Goal: Information Seeking & Learning: Learn about a topic

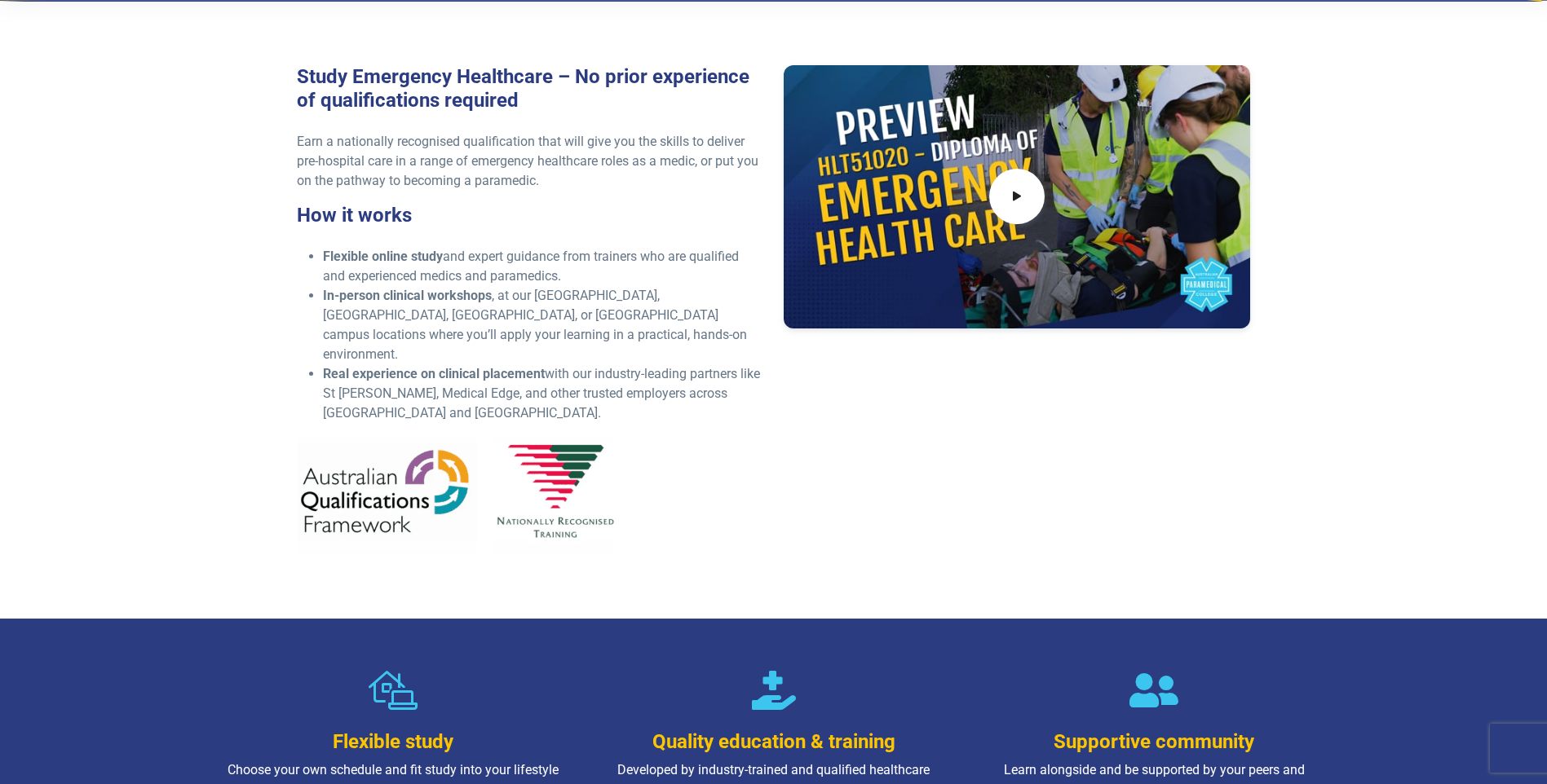
scroll to position [571, 0]
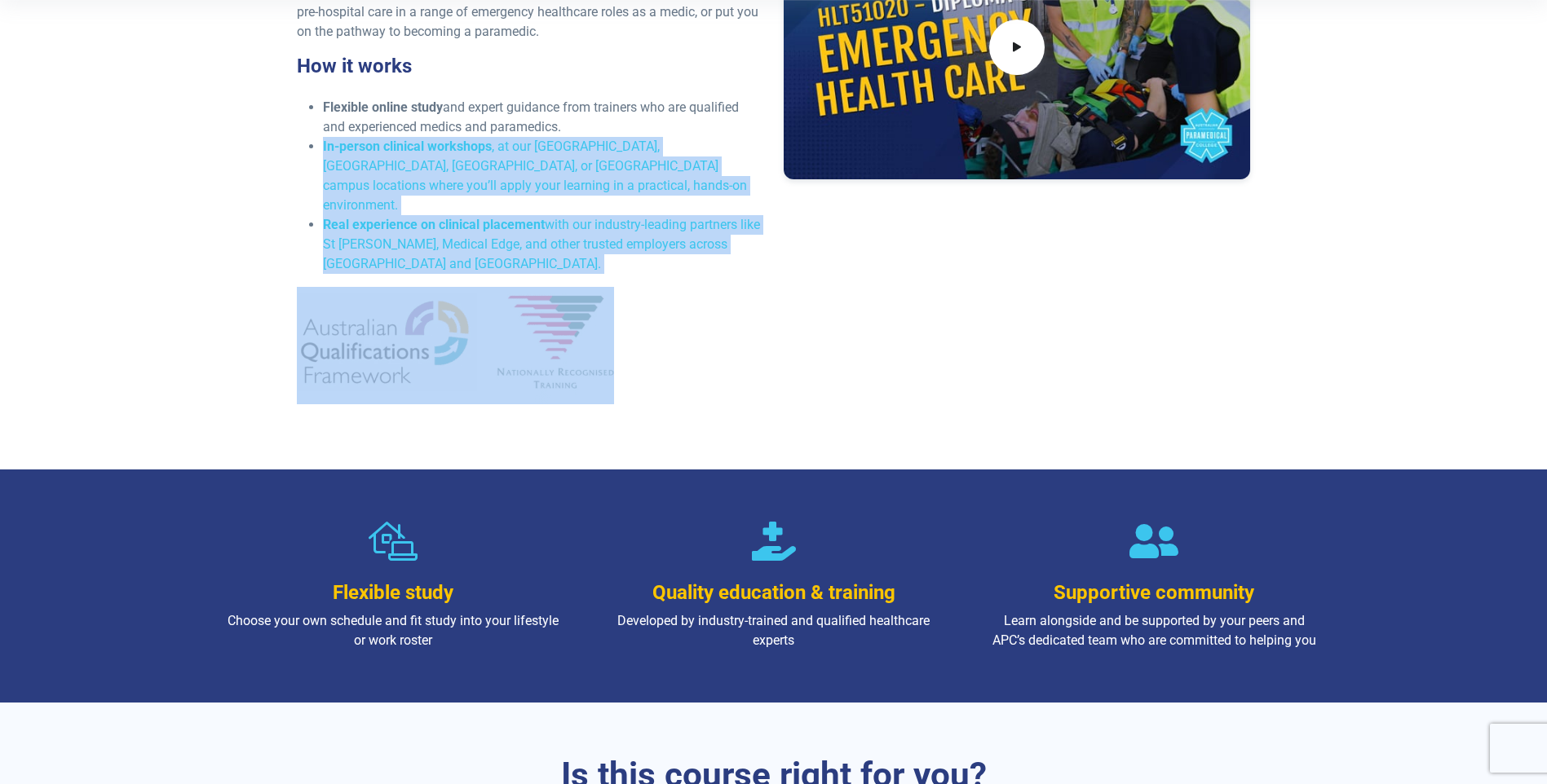
drag, startPoint x: 502, startPoint y: 250, endPoint x: 295, endPoint y: 142, distance: 233.5
click at [295, 142] on div "Study Emergency Healthcare – No prior experience of qualifications required Ear…" at bounding box center [530, 166] width 487 height 501
drag, startPoint x: 295, startPoint y: 142, endPoint x: 315, endPoint y: 174, distance: 37.7
click at [315, 174] on ul "Flexible online study and expert guidance from trainers who are qualified and e…" at bounding box center [530, 185] width 468 height 176
drag, startPoint x: 304, startPoint y: 97, endPoint x: 474, endPoint y: 265, distance: 239.0
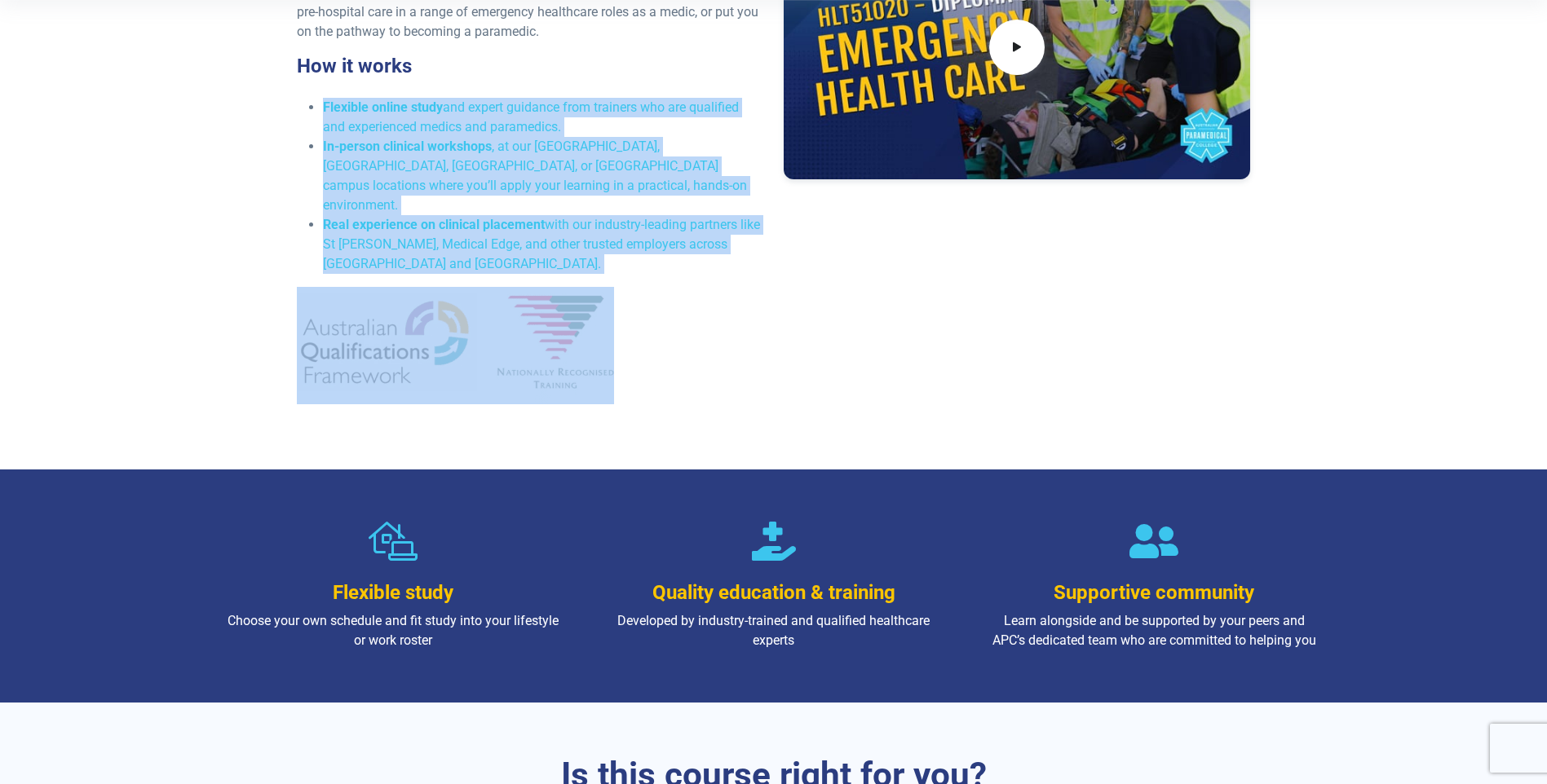
click at [474, 265] on div "Study Emergency Healthcare – No prior experience of qualifications required Ear…" at bounding box center [530, 166] width 487 height 501
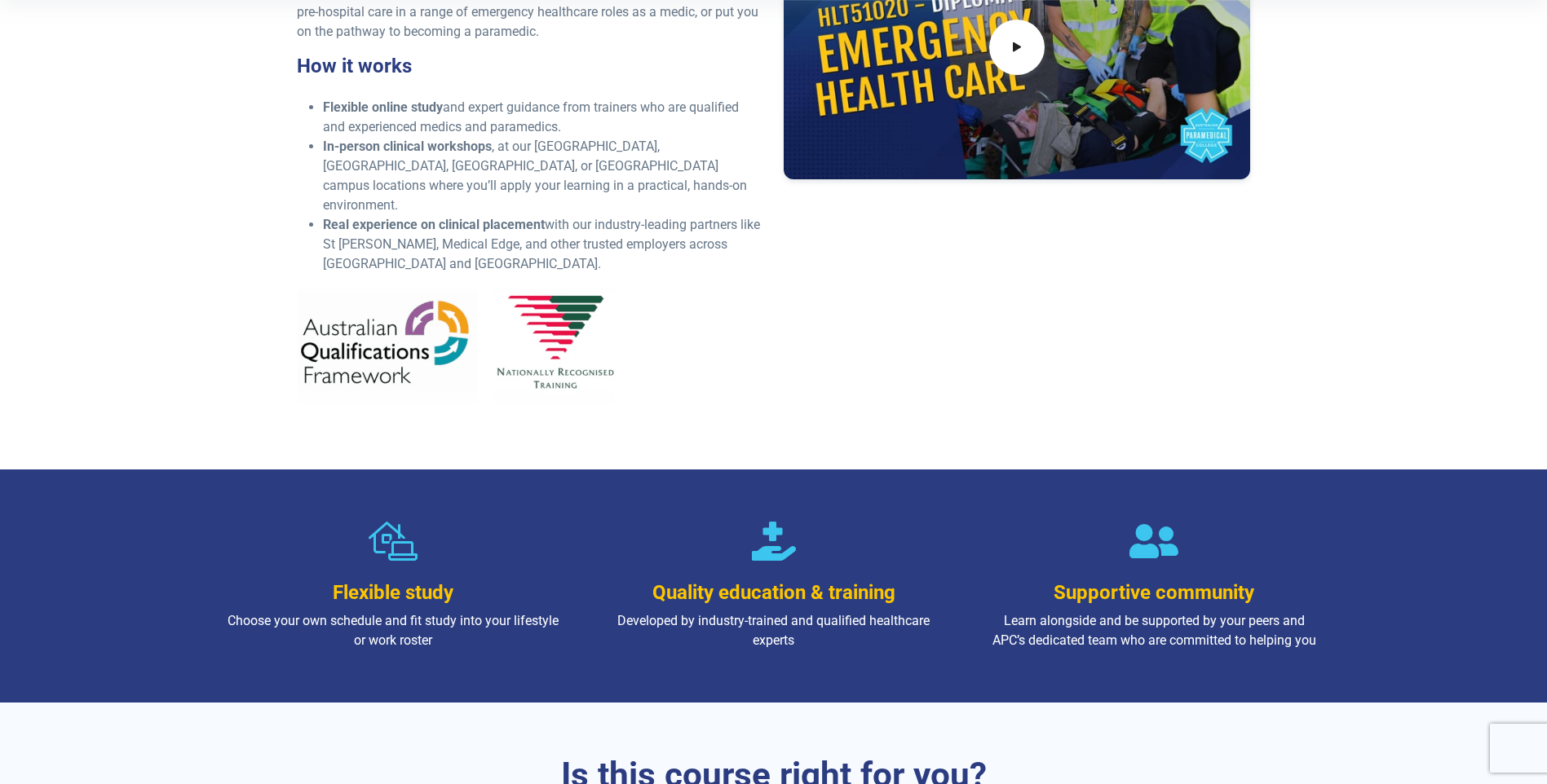
drag, startPoint x: 474, startPoint y: 265, endPoint x: 718, endPoint y: 276, distance: 244.2
click at [718, 287] on p at bounding box center [530, 345] width 468 height 118
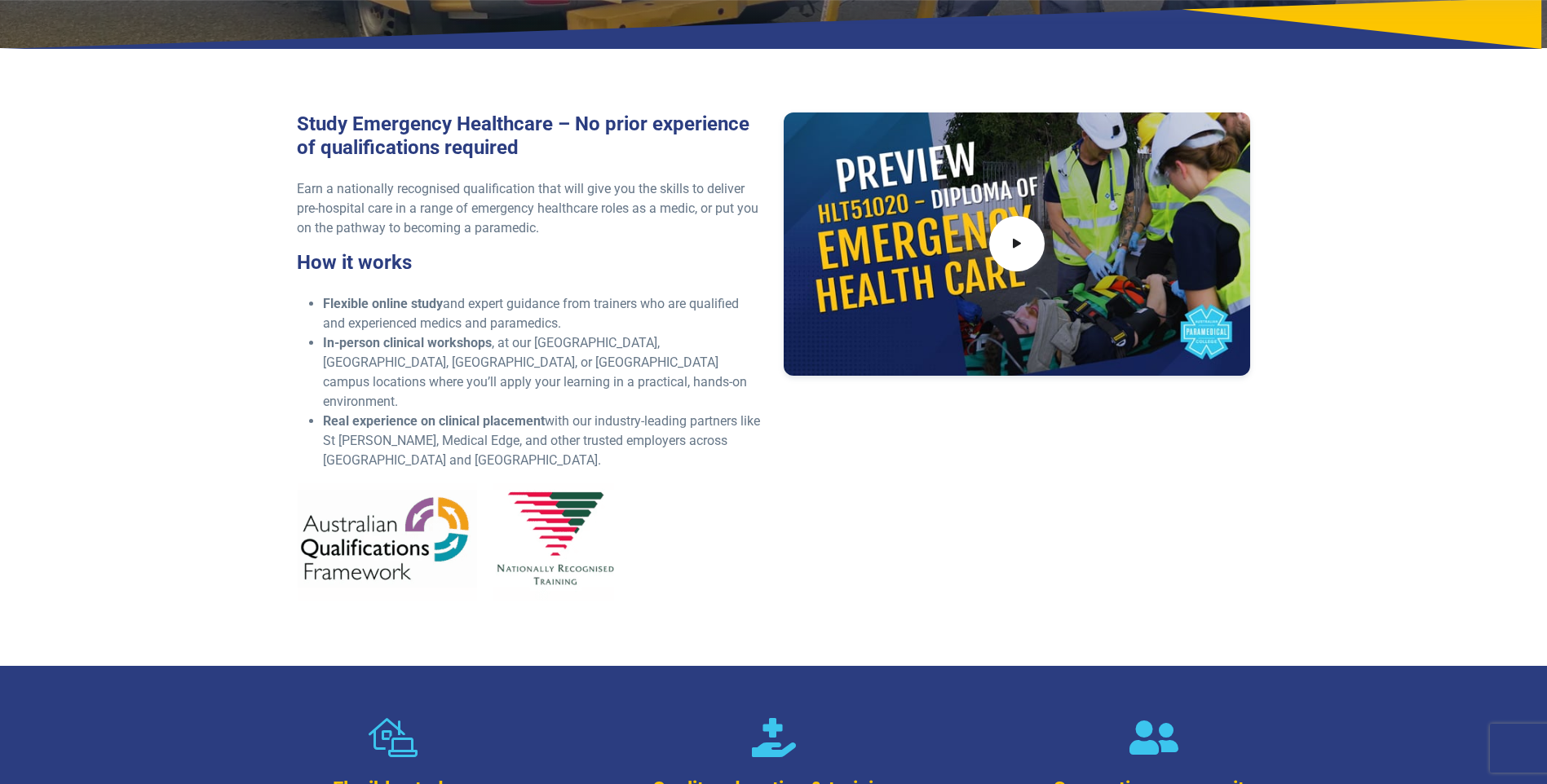
scroll to position [490, 0]
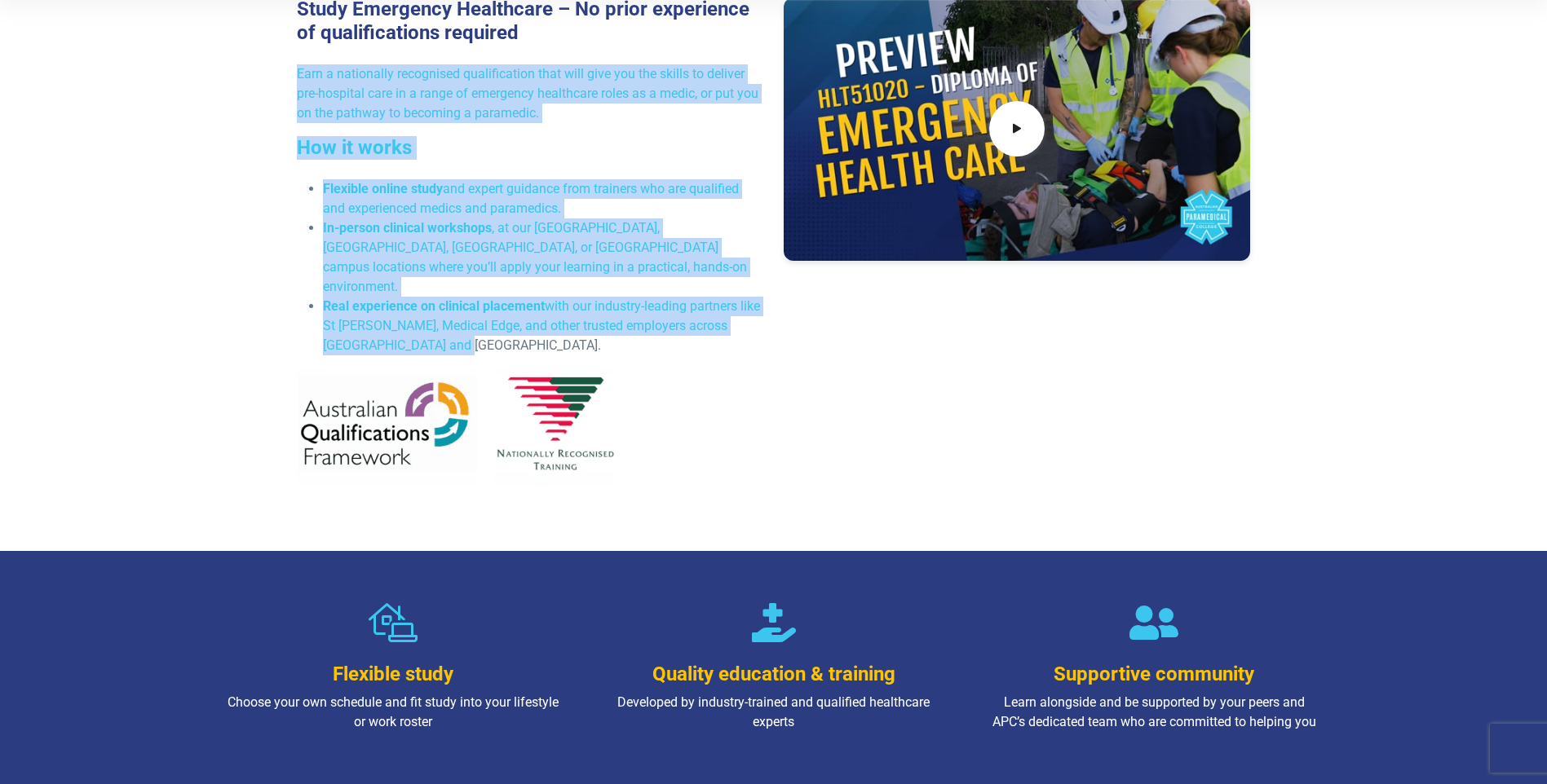
drag, startPoint x: 641, startPoint y: 335, endPoint x: 263, endPoint y: 64, distance: 465.1
click at [263, 64] on div "Study Emergency Healthcare – No prior experience of qualifications required Ear…" at bounding box center [774, 248] width 1142 height 605
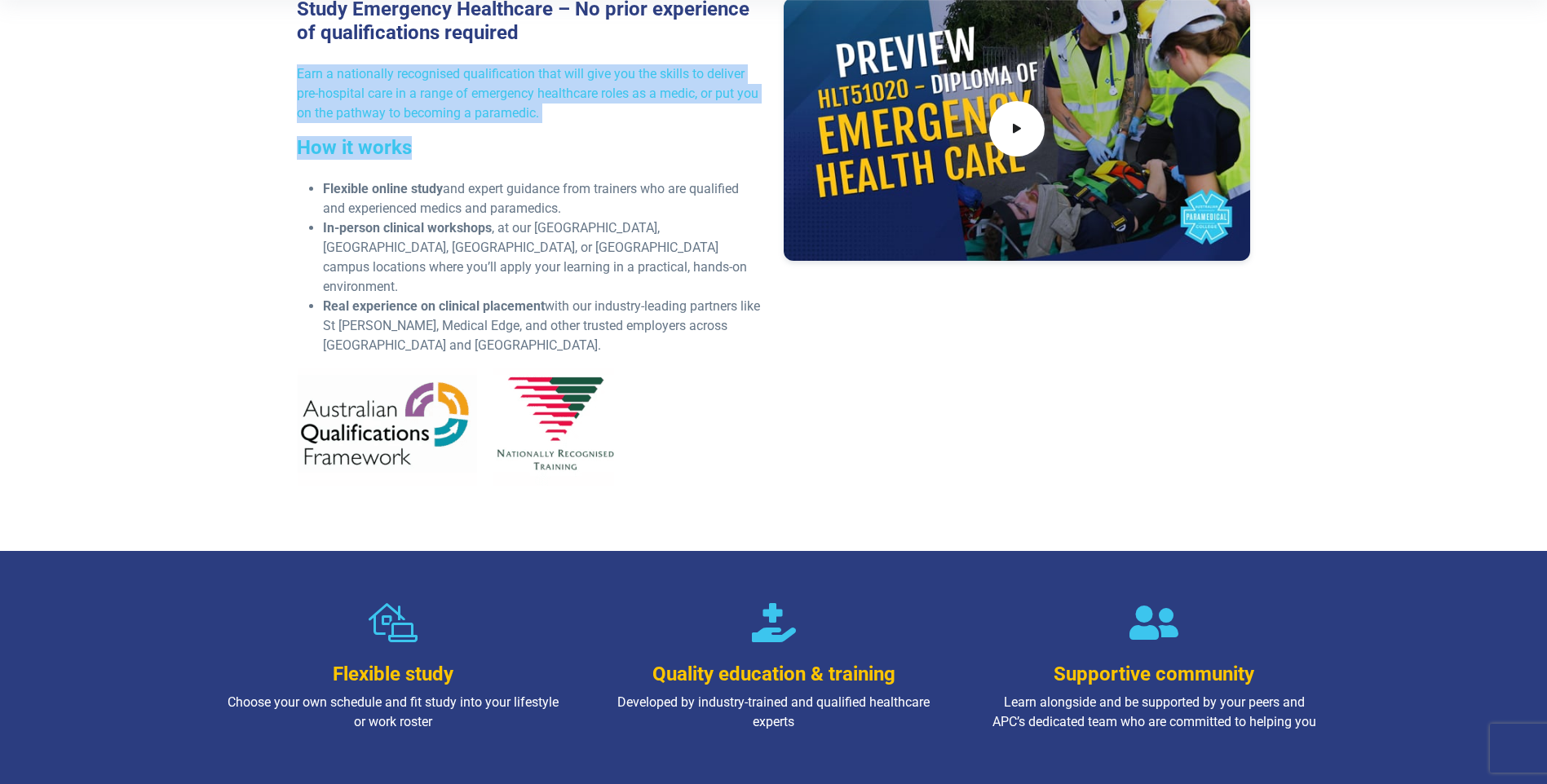
drag, startPoint x: 263, startPoint y: 64, endPoint x: 684, endPoint y: 125, distance: 425.4
click at [684, 125] on div "Study Emergency Healthcare – No prior experience of qualifications required Ear…" at bounding box center [774, 248] width 1142 height 605
click at [684, 125] on div "Study Emergency Healthcare – No prior experience of qualifications required Ear…" at bounding box center [530, 248] width 487 height 501
drag, startPoint x: 684, startPoint y: 125, endPoint x: 251, endPoint y: 87, distance: 434.7
click at [251, 87] on div "Study Emergency Healthcare – No prior experience of qualifications required Ear…" at bounding box center [774, 248] width 1142 height 605
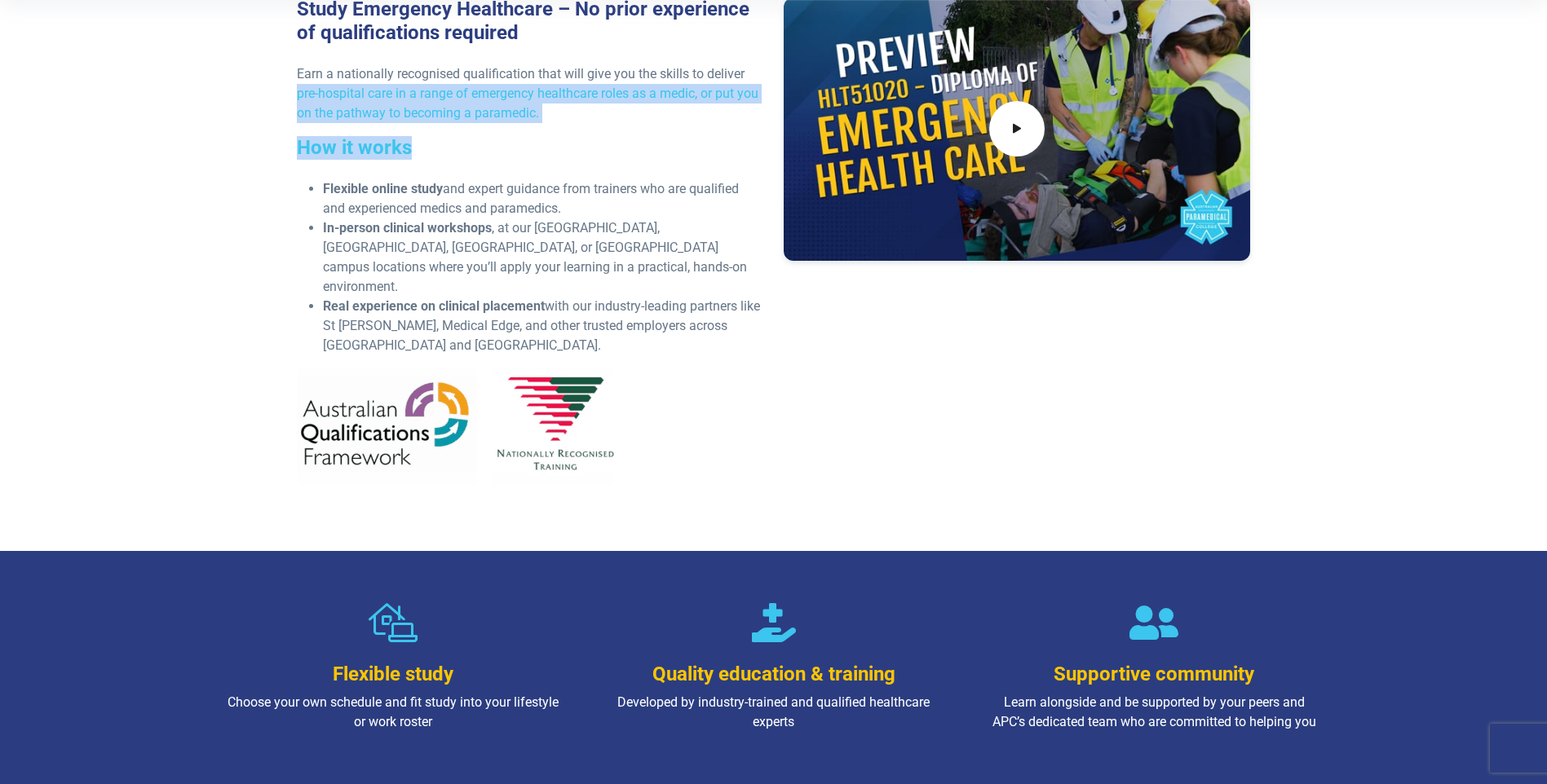
drag, startPoint x: 251, startPoint y: 87, endPoint x: 263, endPoint y: 191, distance: 104.7
click at [263, 191] on div "Study Emergency Healthcare – No prior experience of qualifications required Ear…" at bounding box center [774, 248] width 1142 height 605
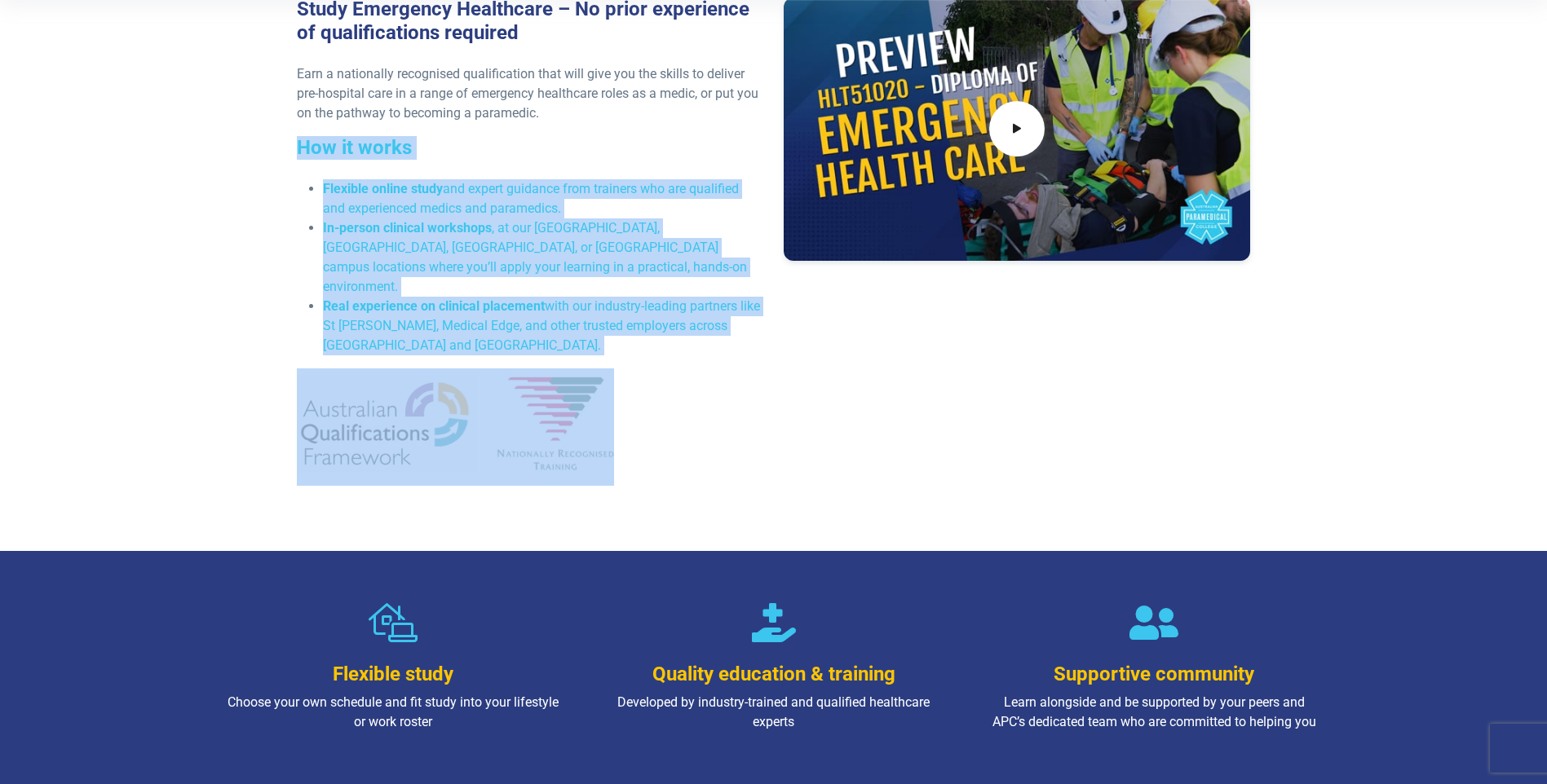
drag, startPoint x: 248, startPoint y: 132, endPoint x: 741, endPoint y: 352, distance: 539.9
click at [741, 352] on div "Study Emergency Healthcare – No prior experience of qualifications required Ear…" at bounding box center [774, 248] width 1142 height 605
click at [741, 368] on p at bounding box center [530, 426] width 468 height 118
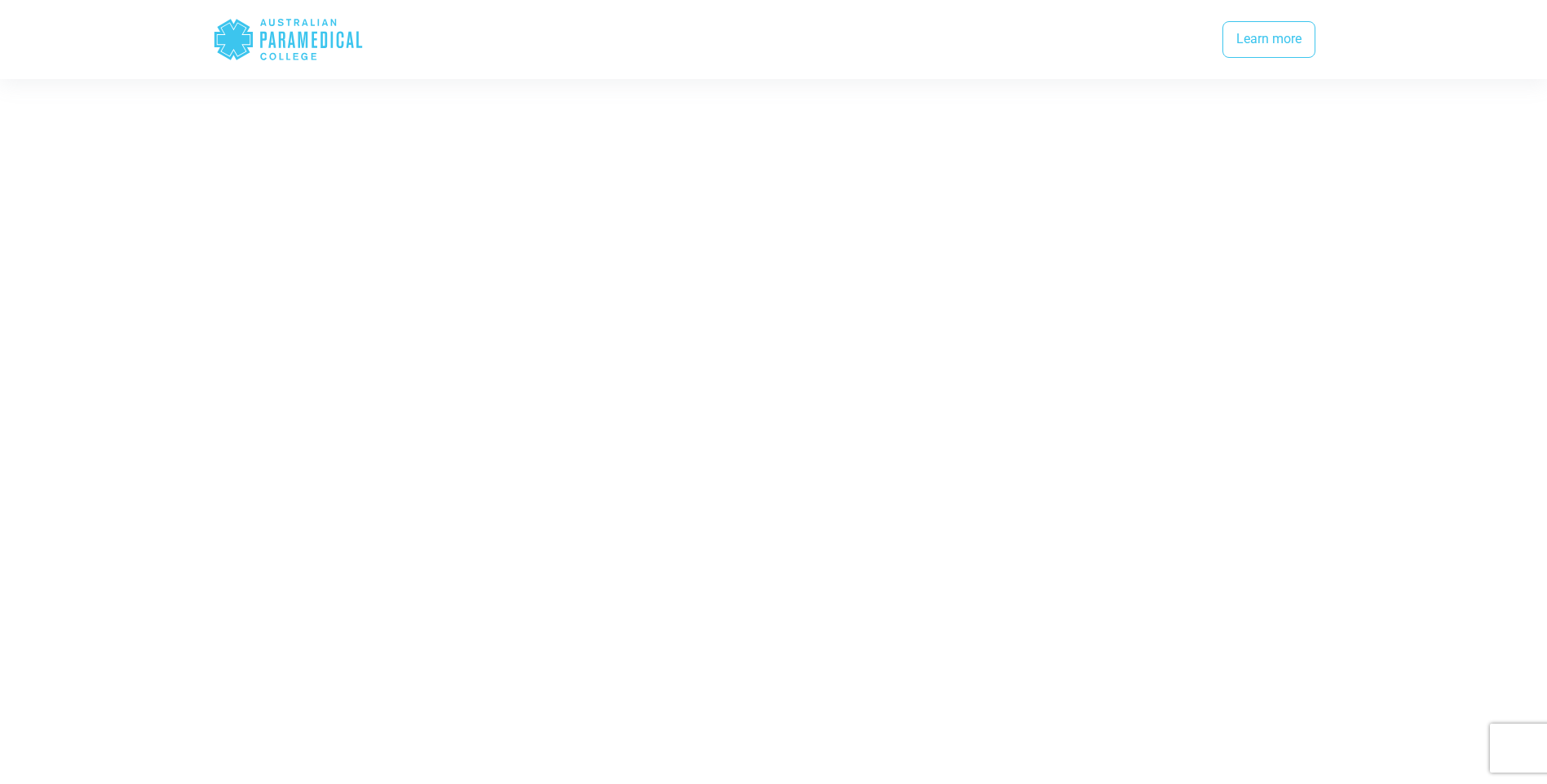
scroll to position [3506, 0]
